Goal: Obtain resource: Obtain resource

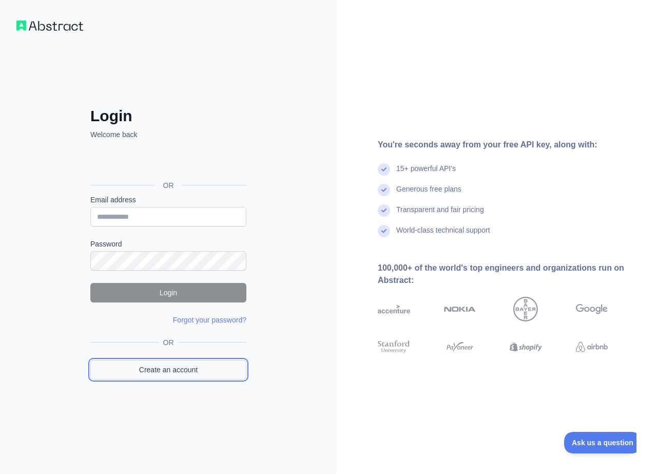
click at [164, 367] on link "Create an account" at bounding box center [168, 370] width 156 height 20
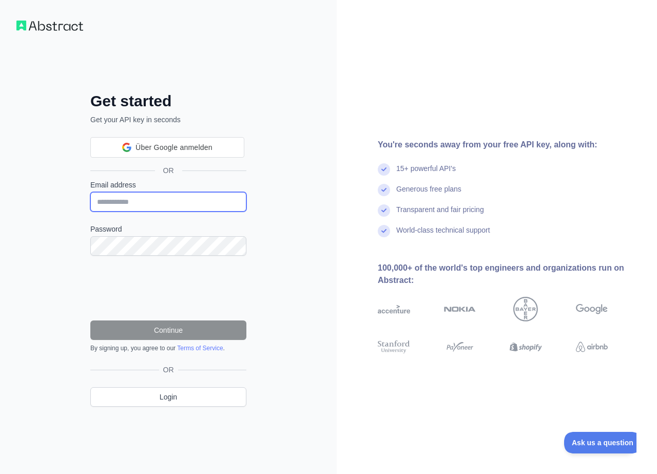
click at [129, 201] on input "Email address" at bounding box center [168, 202] width 156 height 20
click at [354, 143] on div "You're seconds away from your free API key, along with: 15+ powerful API's Gene…" at bounding box center [497, 237] width 320 height 197
click at [131, 202] on input "Email address" at bounding box center [168, 202] width 156 height 20
type input "**********"
click at [47, 266] on div "**********" at bounding box center [168, 237] width 337 height 474
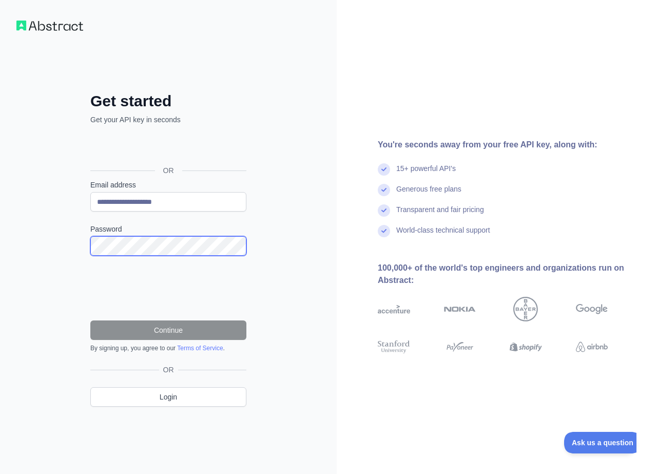
scroll to position [0, 69]
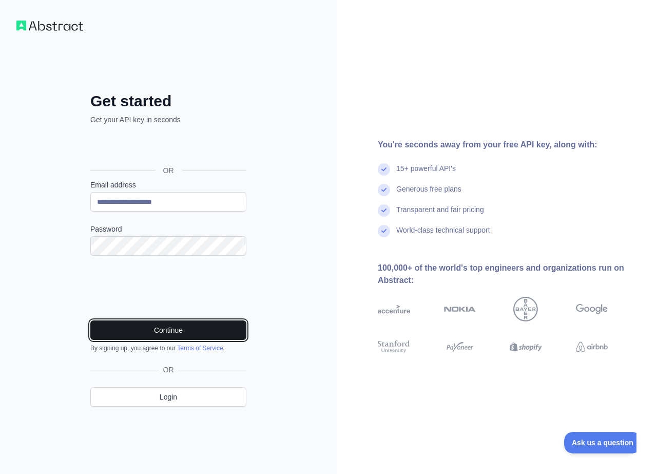
click at [159, 329] on button "Continue" at bounding box center [168, 330] width 156 height 20
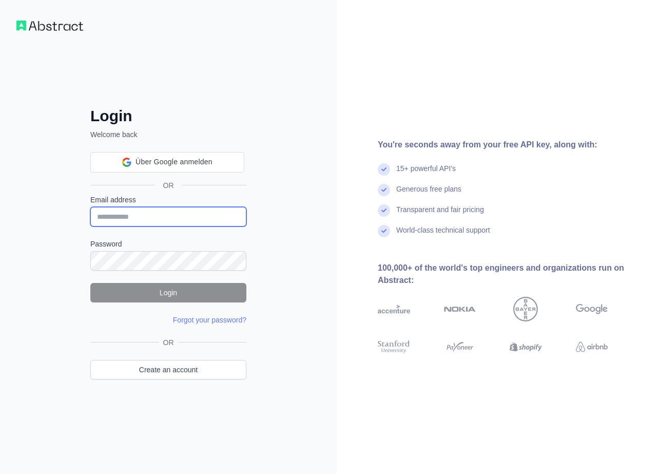
click at [143, 220] on input "Email address" at bounding box center [168, 217] width 156 height 20
type input "**********"
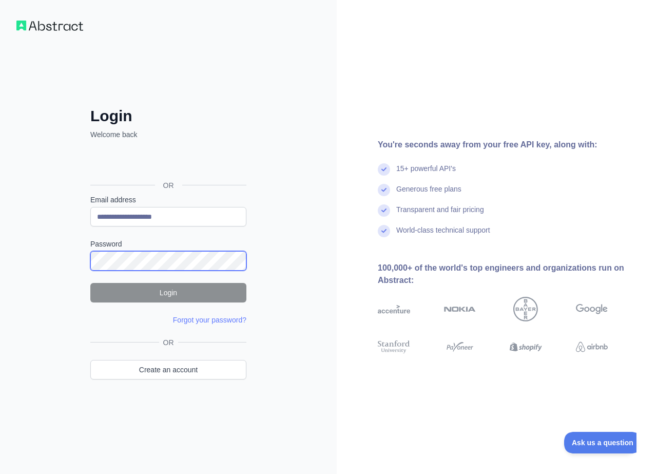
scroll to position [0, 69]
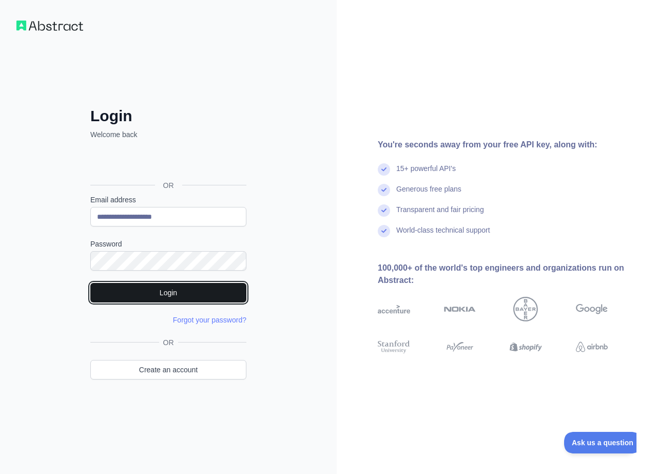
click at [163, 296] on button "Login" at bounding box center [168, 293] width 156 height 20
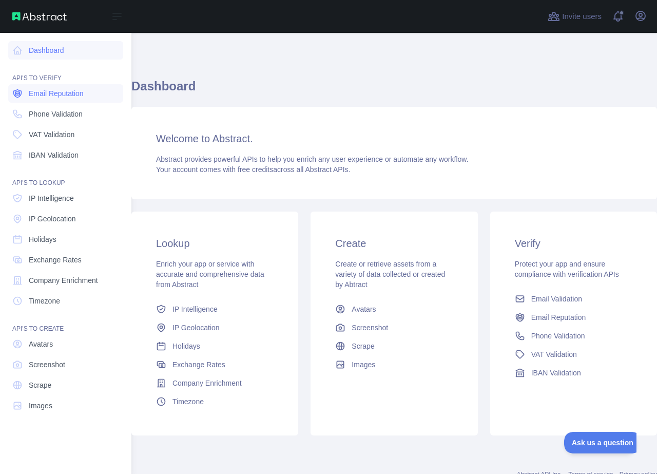
click at [55, 92] on span "Email Reputation" at bounding box center [56, 93] width 55 height 10
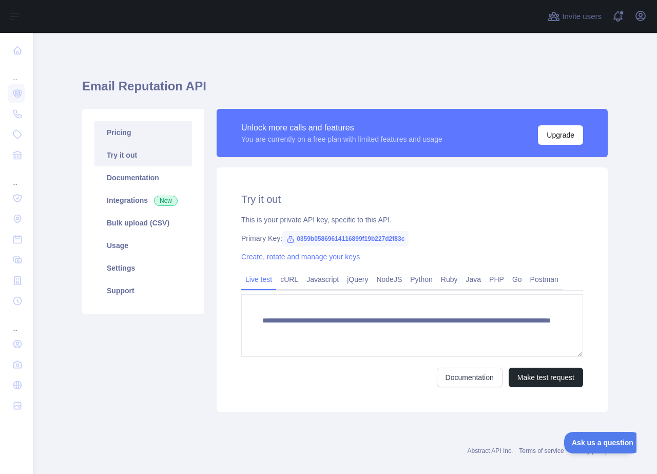
click at [144, 137] on link "Pricing" at bounding box center [143, 132] width 98 height 23
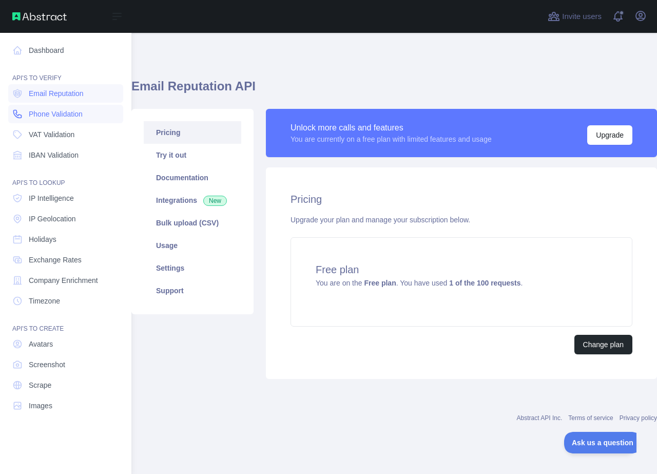
click at [39, 112] on span "Phone Validation" at bounding box center [56, 114] width 54 height 10
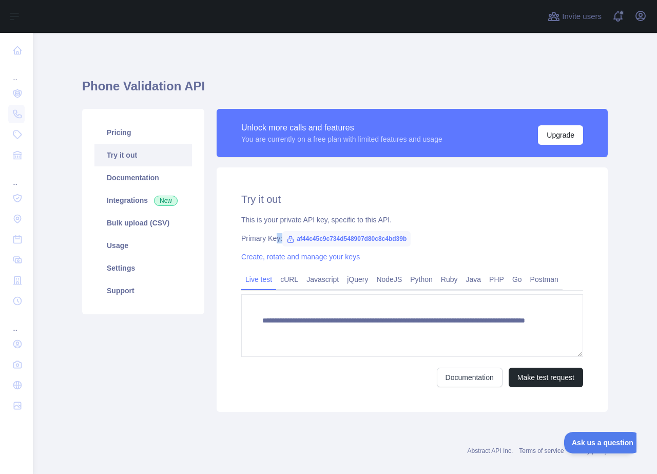
drag, startPoint x: 408, startPoint y: 239, endPoint x: 275, endPoint y: 241, distance: 132.5
click at [275, 241] on div "Primary Key: af44c45c9c734d548907d80c8c4bd39b" at bounding box center [412, 238] width 342 height 10
click at [404, 239] on span "af44c45c9c734d548907d80c8c4bd39b" at bounding box center [346, 238] width 128 height 15
drag, startPoint x: 409, startPoint y: 239, endPoint x: 296, endPoint y: 239, distance: 113.5
click at [296, 239] on span "af44c45c9c734d548907d80c8c4bd39b" at bounding box center [346, 238] width 128 height 15
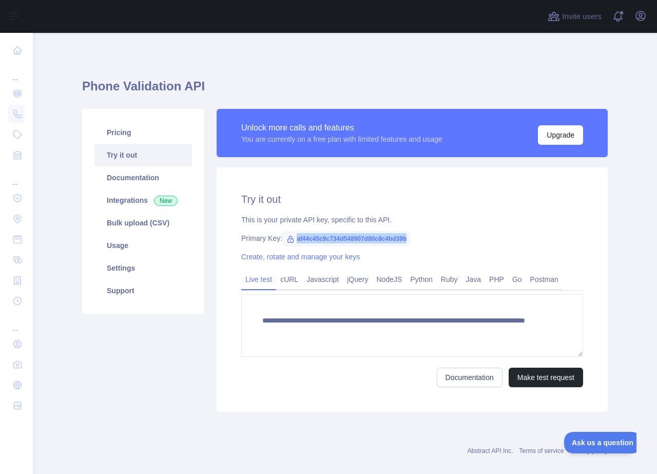
copy span "af44c45c9c734d548907d80c8c4bd39b"
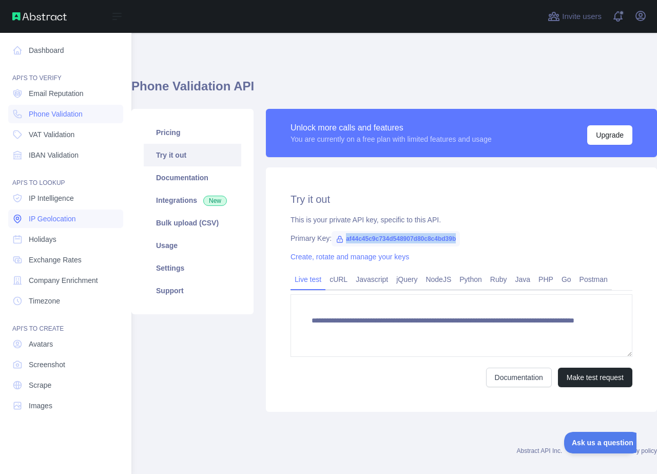
click at [49, 221] on span "IP Geolocation" at bounding box center [52, 219] width 47 height 10
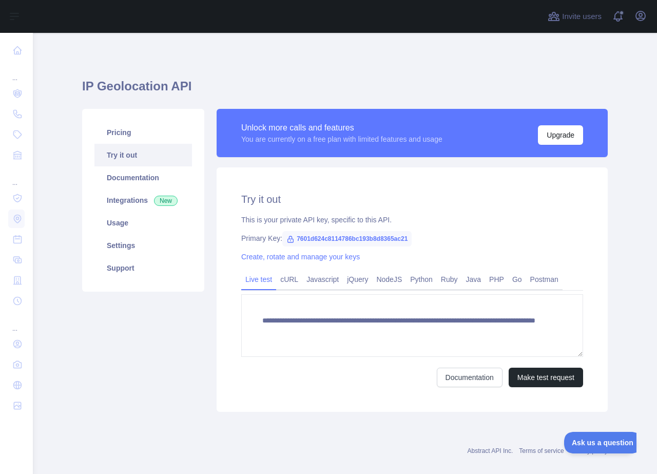
click at [403, 238] on span "7601d624c8114786bc193b8d8365ac21" at bounding box center [346, 238] width 129 height 15
drag, startPoint x: 407, startPoint y: 238, endPoint x: 296, endPoint y: 238, distance: 110.9
click at [296, 238] on span "7601d624c8114786bc193b8d8365ac21" at bounding box center [346, 238] width 129 height 15
copy span "7601d624c8114786bc193b8d8365ac21"
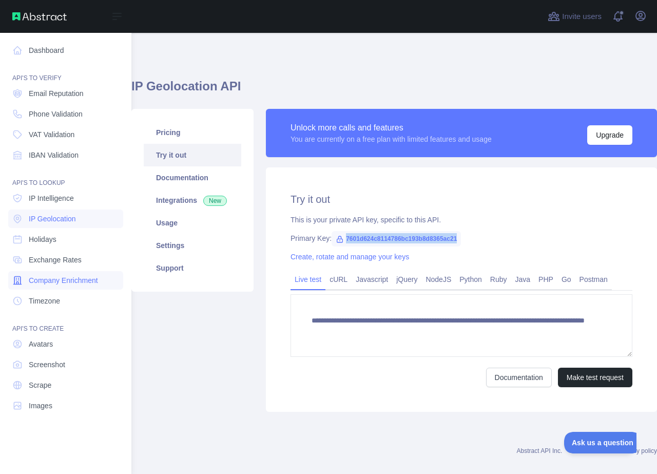
click at [59, 278] on span "Company Enrichment" at bounding box center [63, 280] width 69 height 10
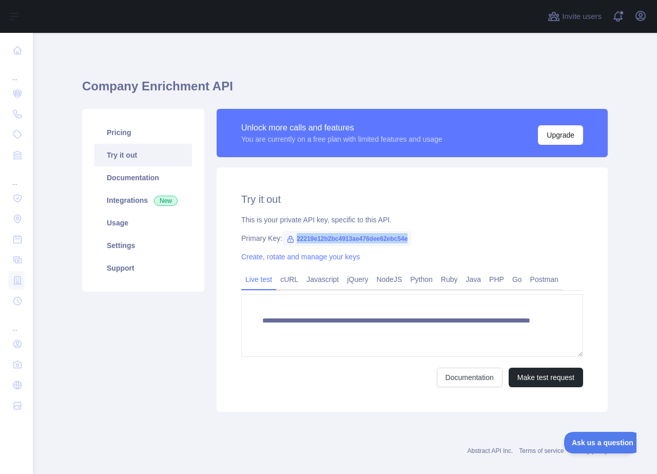
drag, startPoint x: 407, startPoint y: 239, endPoint x: 296, endPoint y: 238, distance: 111.4
click at [296, 238] on span "22219e12b2bc4913ae476dee62ebc54e" at bounding box center [346, 238] width 129 height 15
copy span "22219e12b2bc4913ae476dee62ebc54e"
